Goal: Find specific page/section: Find specific page/section

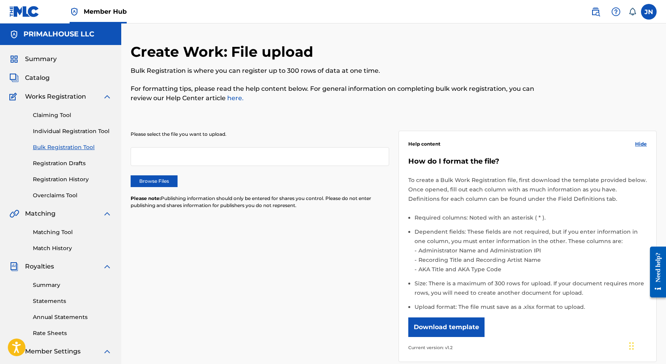
click at [25, 16] on img at bounding box center [24, 11] width 30 height 11
